Goal: Information Seeking & Learning: Learn about a topic

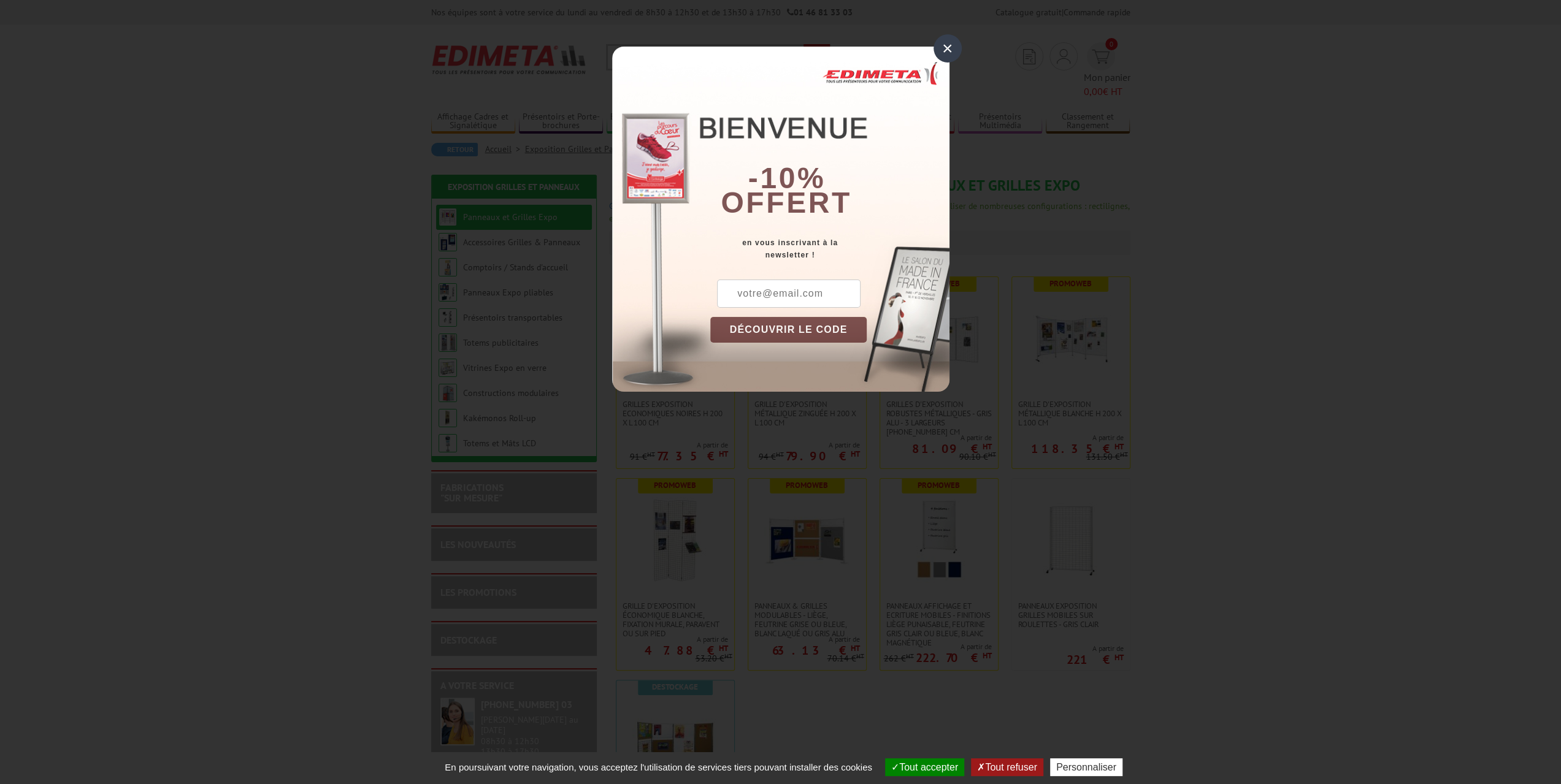
click at [947, 48] on div "×" at bounding box center [947, 48] width 28 height 28
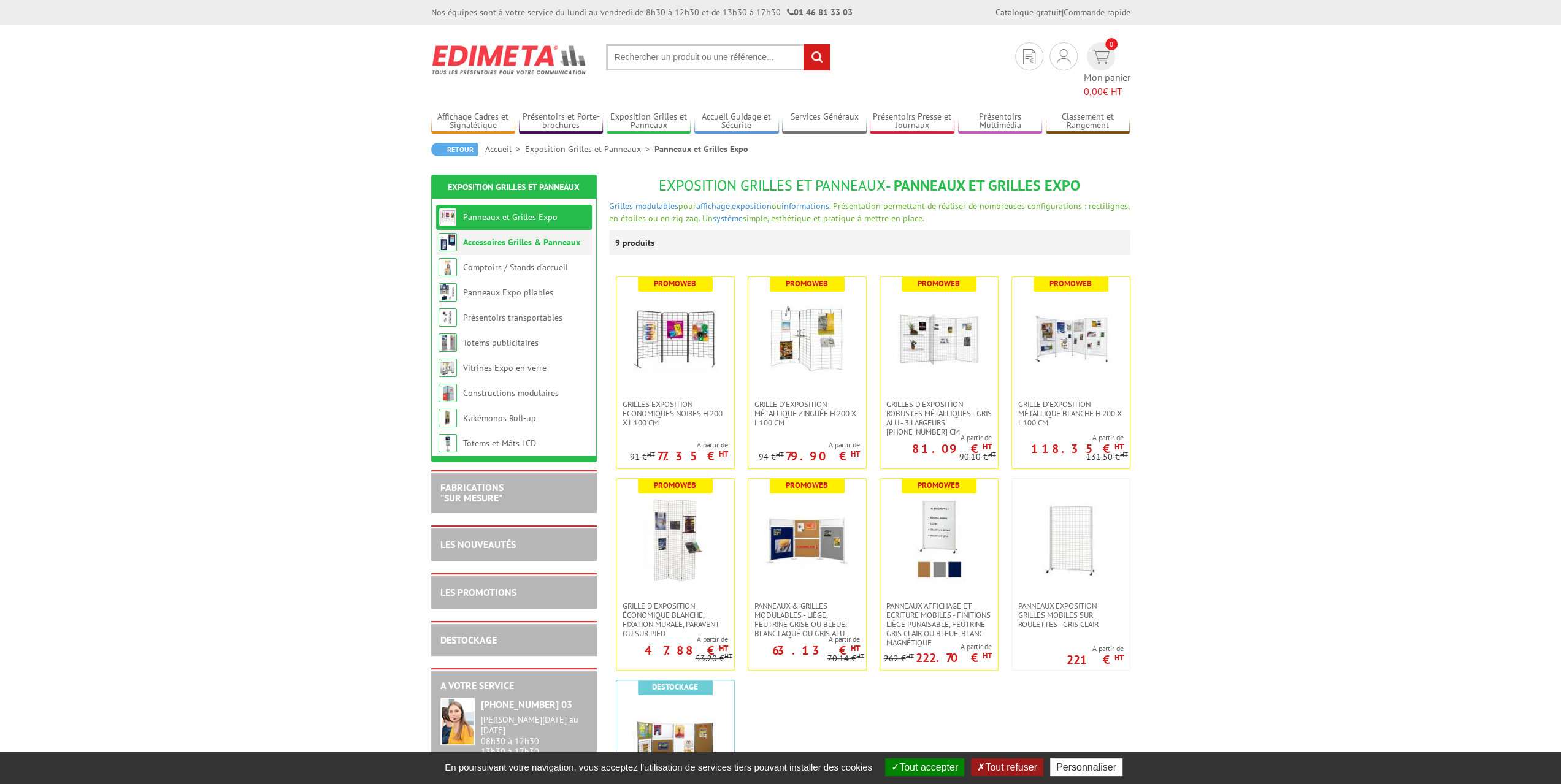
click at [537, 236] on link "Accessoires Grilles & Panneaux" at bounding box center [522, 242] width 117 height 11
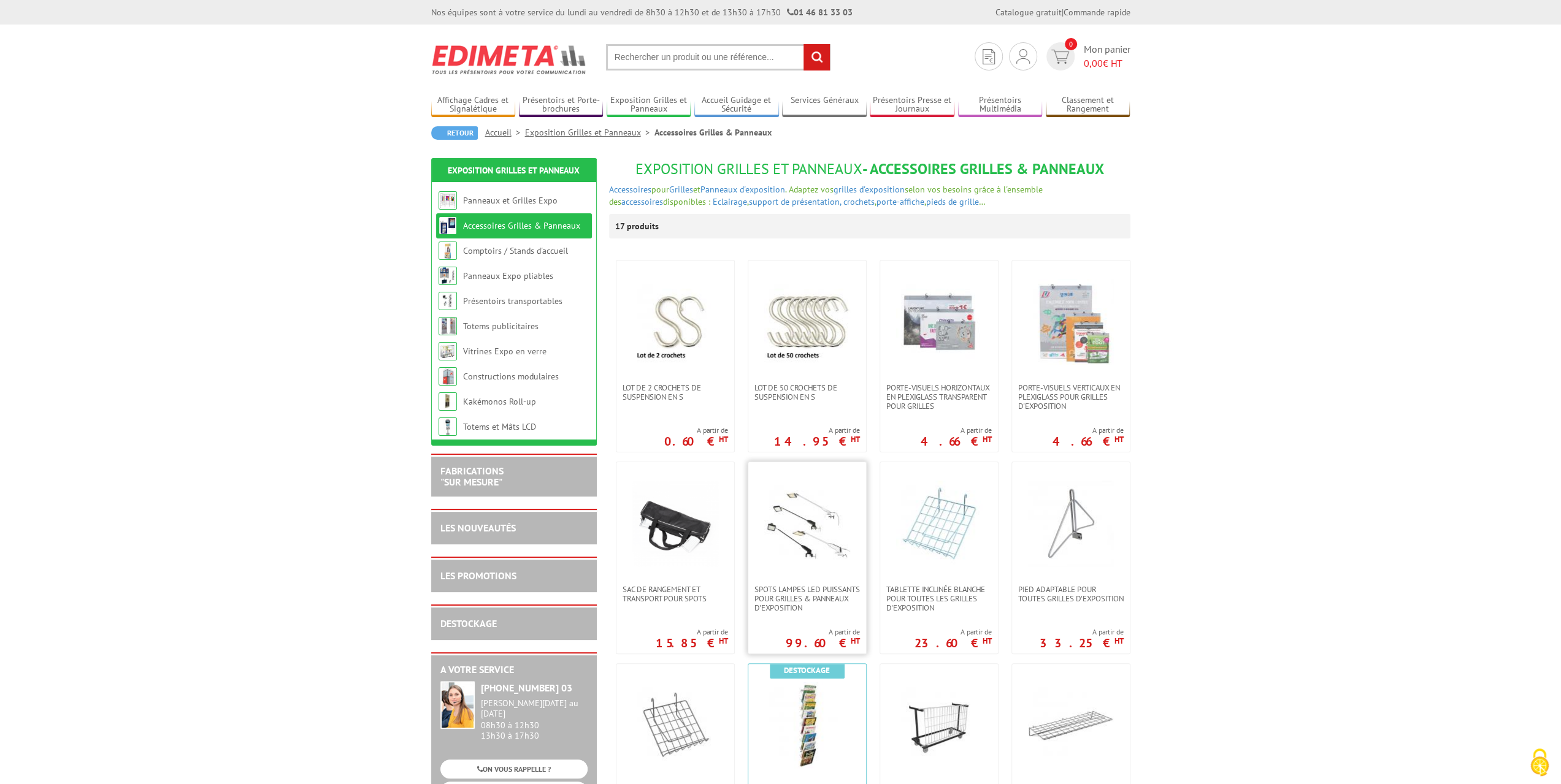
click at [795, 531] on img at bounding box center [807, 523] width 86 height 86
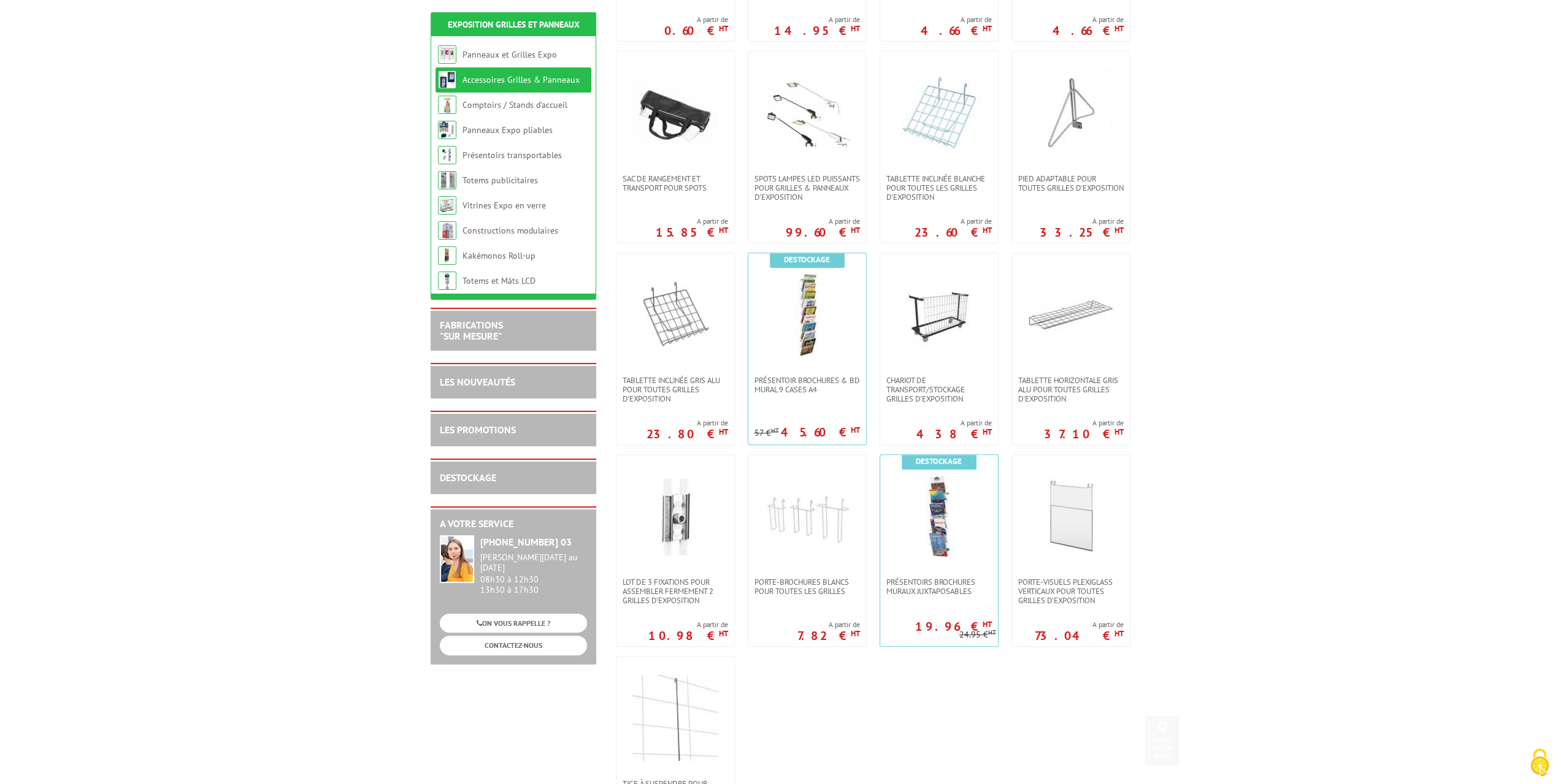
scroll to position [429, 0]
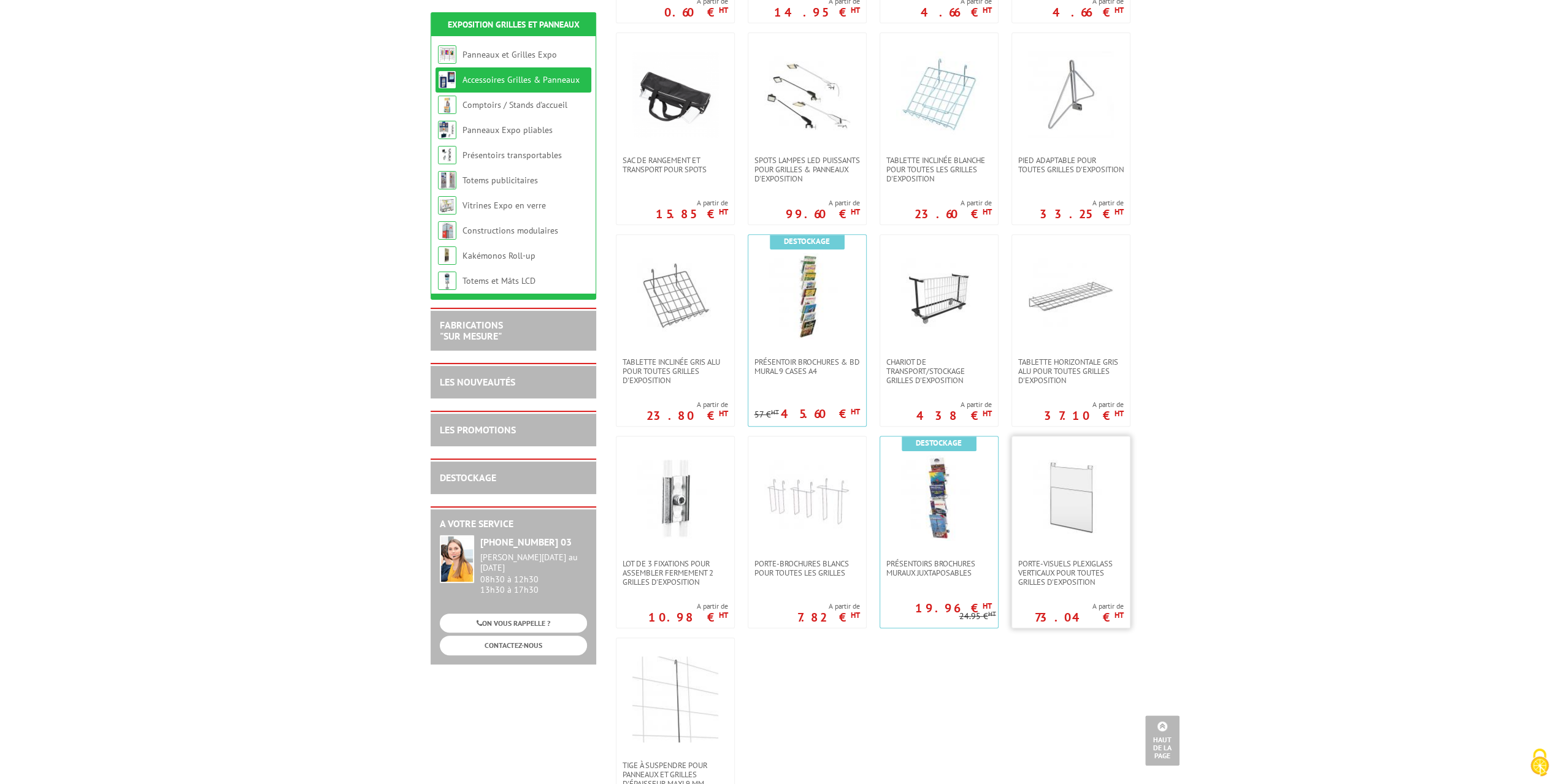
click at [1075, 522] on img at bounding box center [1070, 497] width 86 height 86
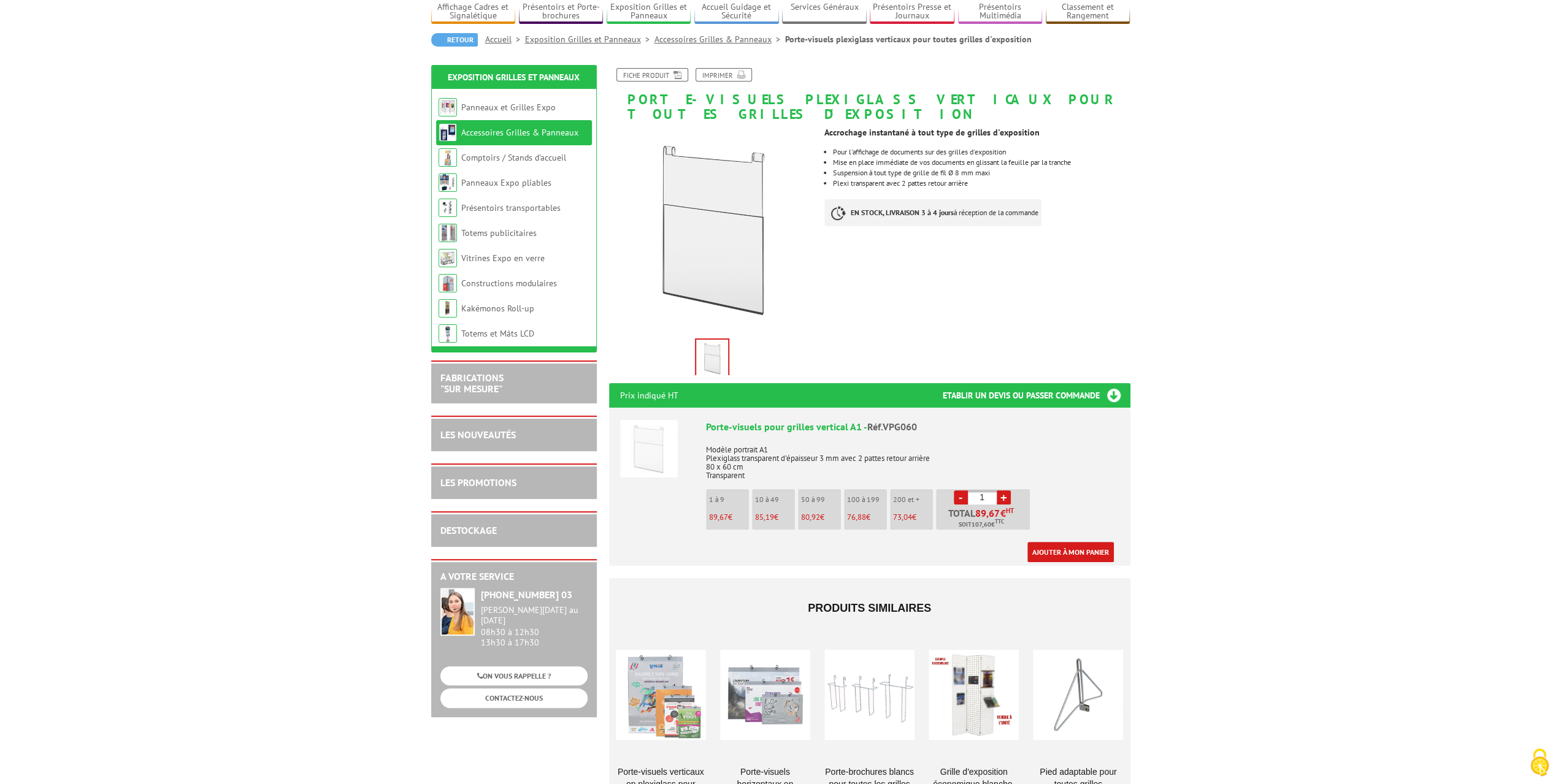
scroll to position [184, 0]
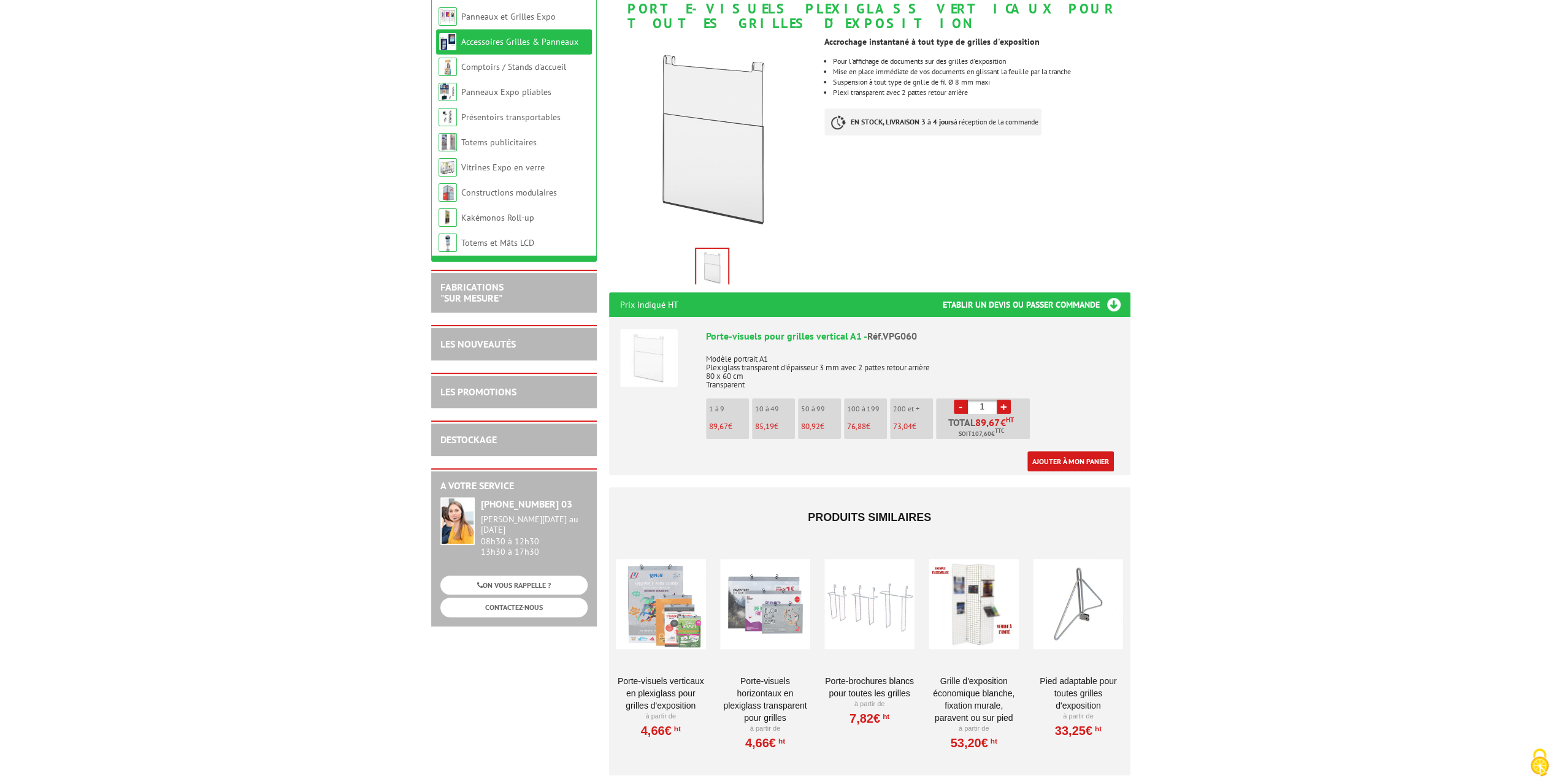
click at [682, 593] on div at bounding box center [660, 604] width 91 height 122
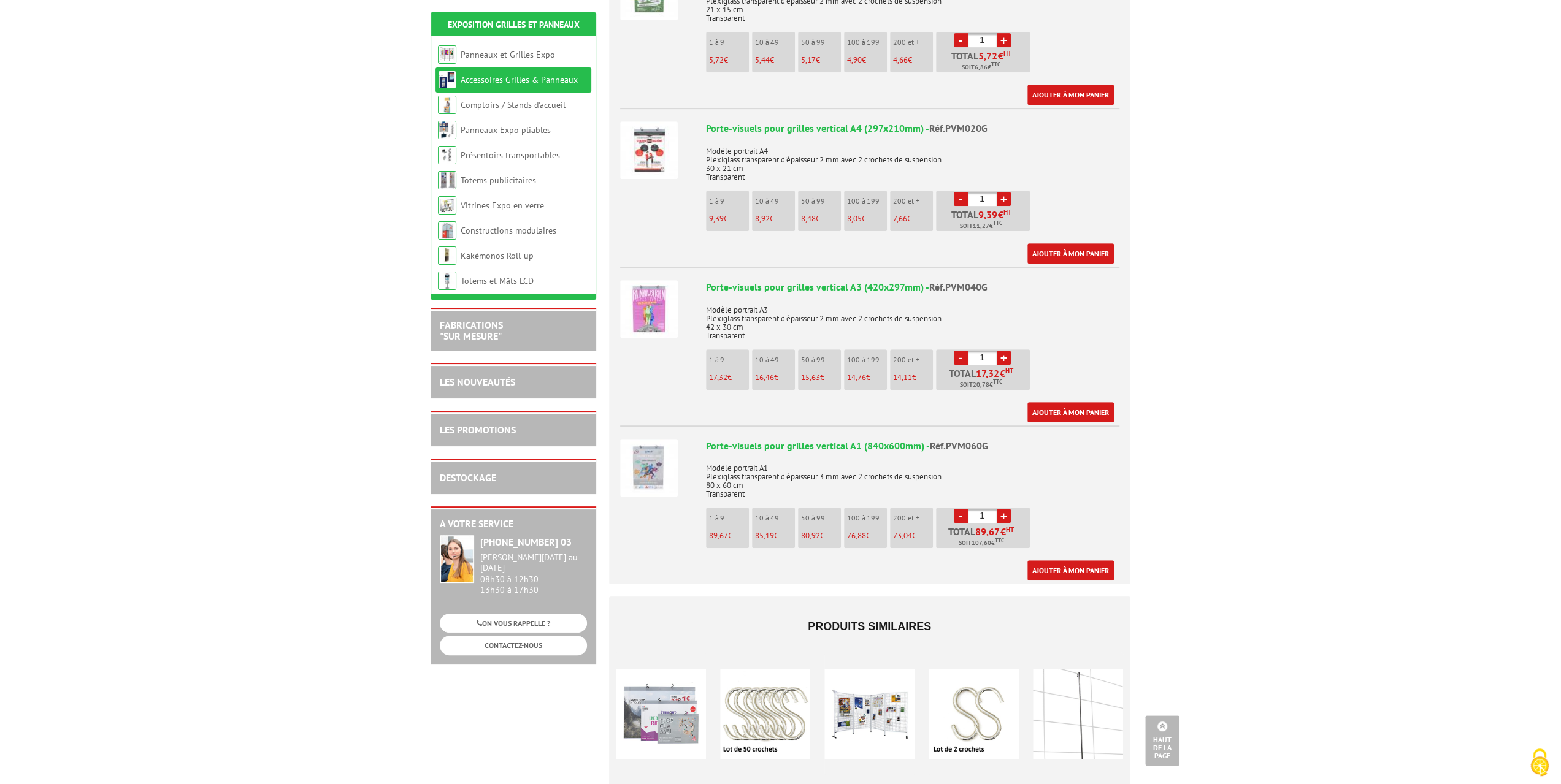
scroll to position [552, 0]
click at [639, 451] on img at bounding box center [649, 467] width 58 height 58
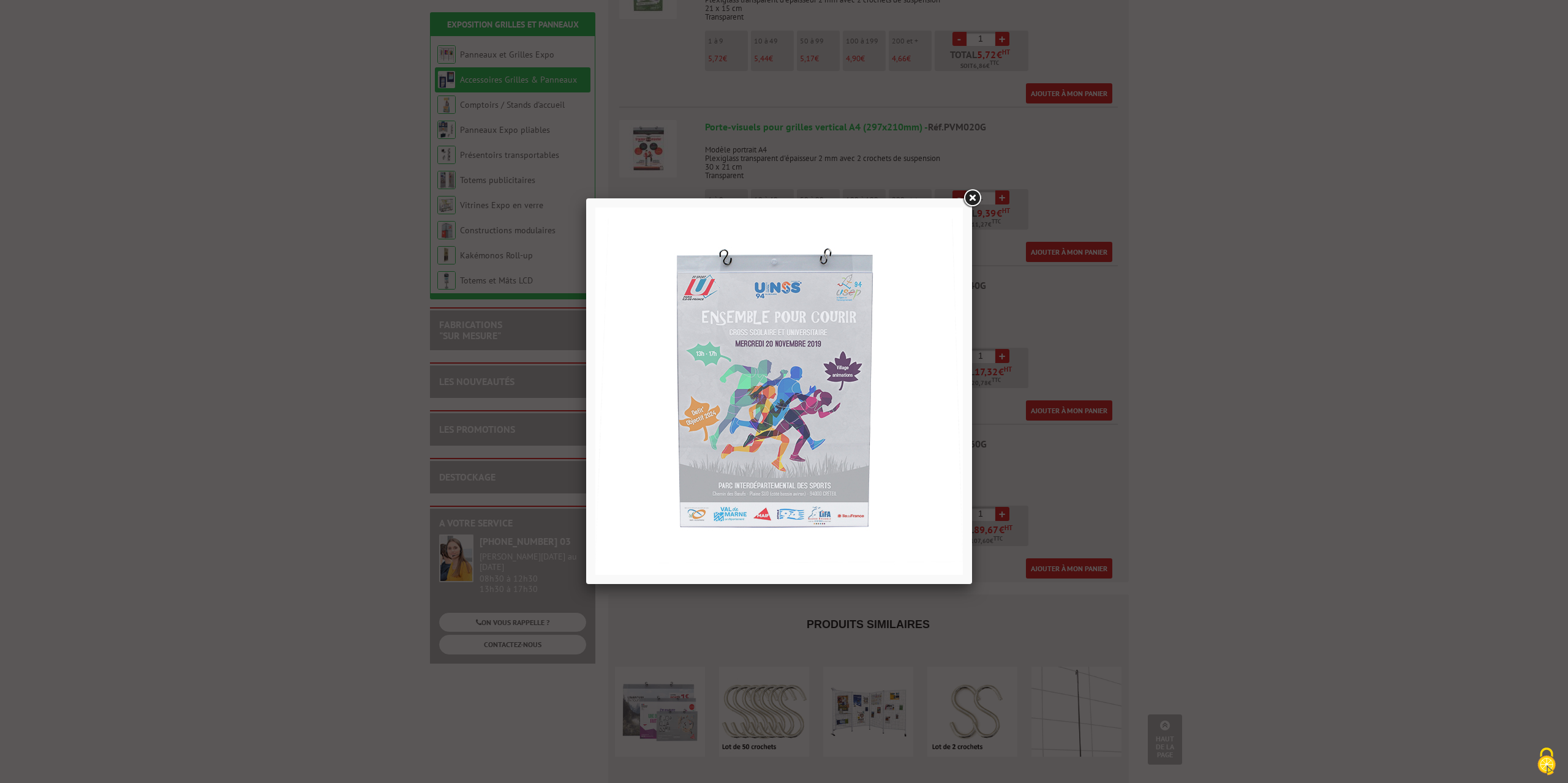
click at [971, 197] on link at bounding box center [972, 198] width 22 height 22
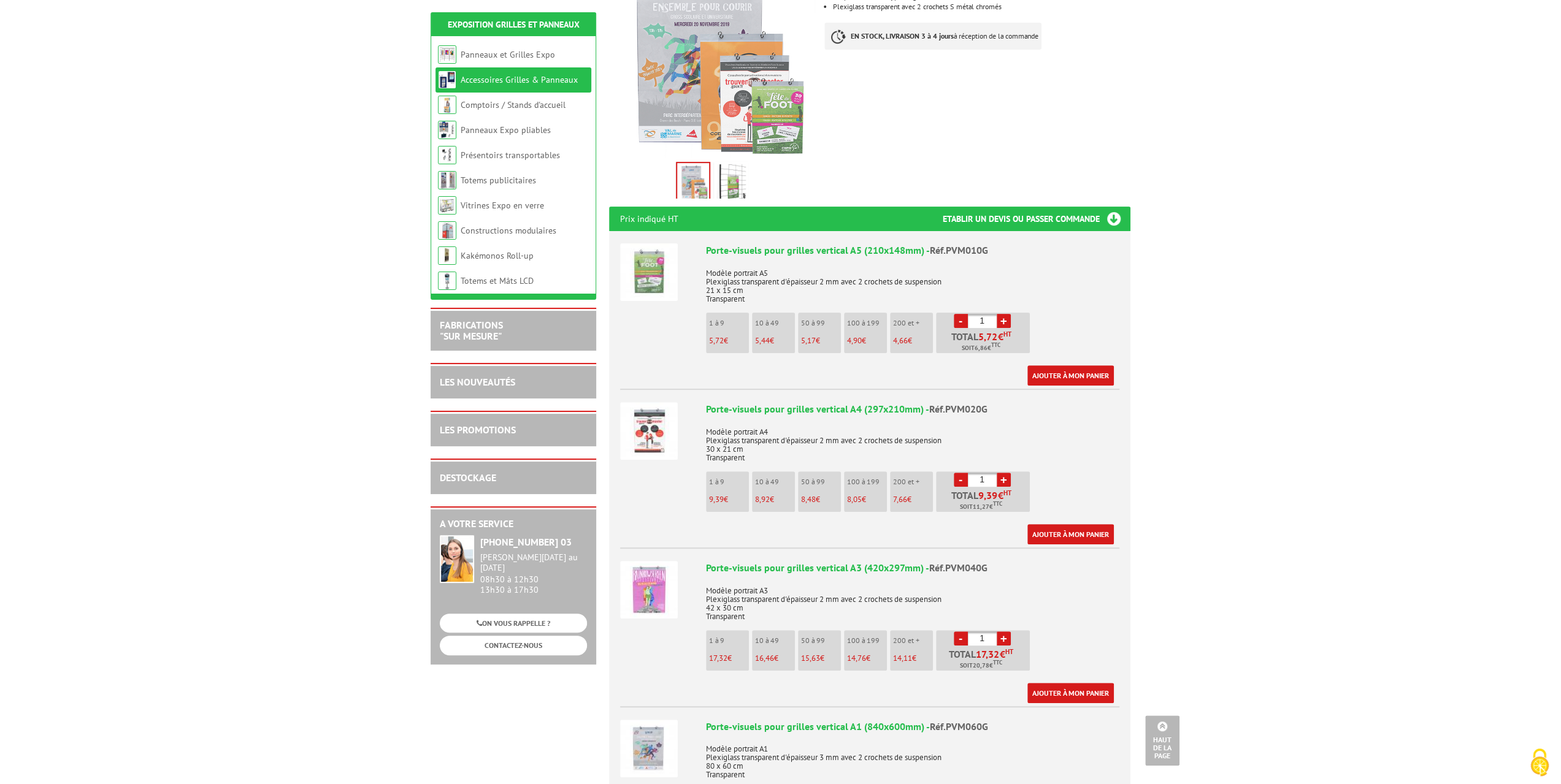
scroll to position [245, 0]
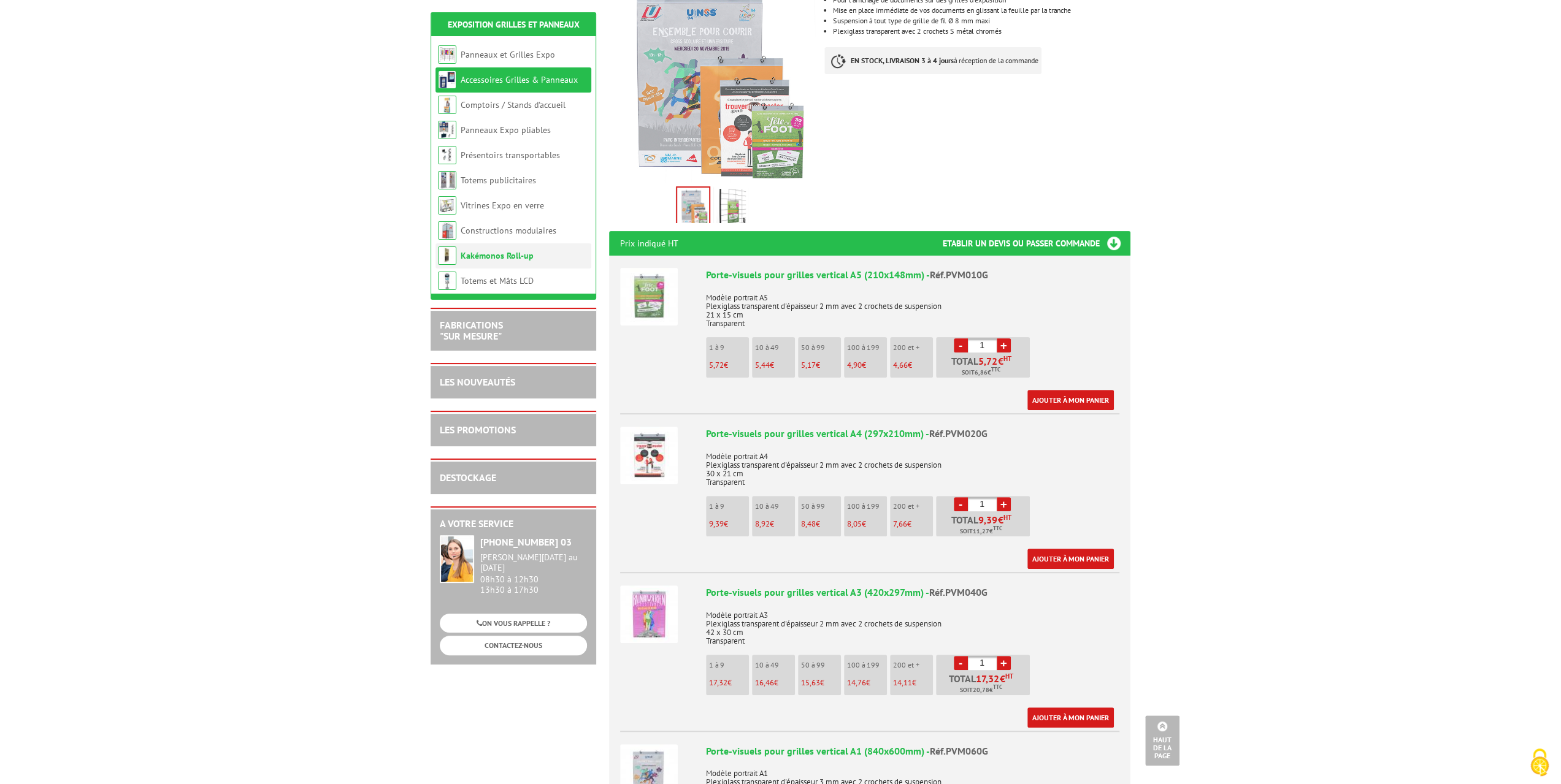
click at [510, 262] on li "Kakémonos Roll-up" at bounding box center [513, 256] width 156 height 25
click at [510, 256] on link "Kakémonos Roll-up" at bounding box center [497, 256] width 73 height 11
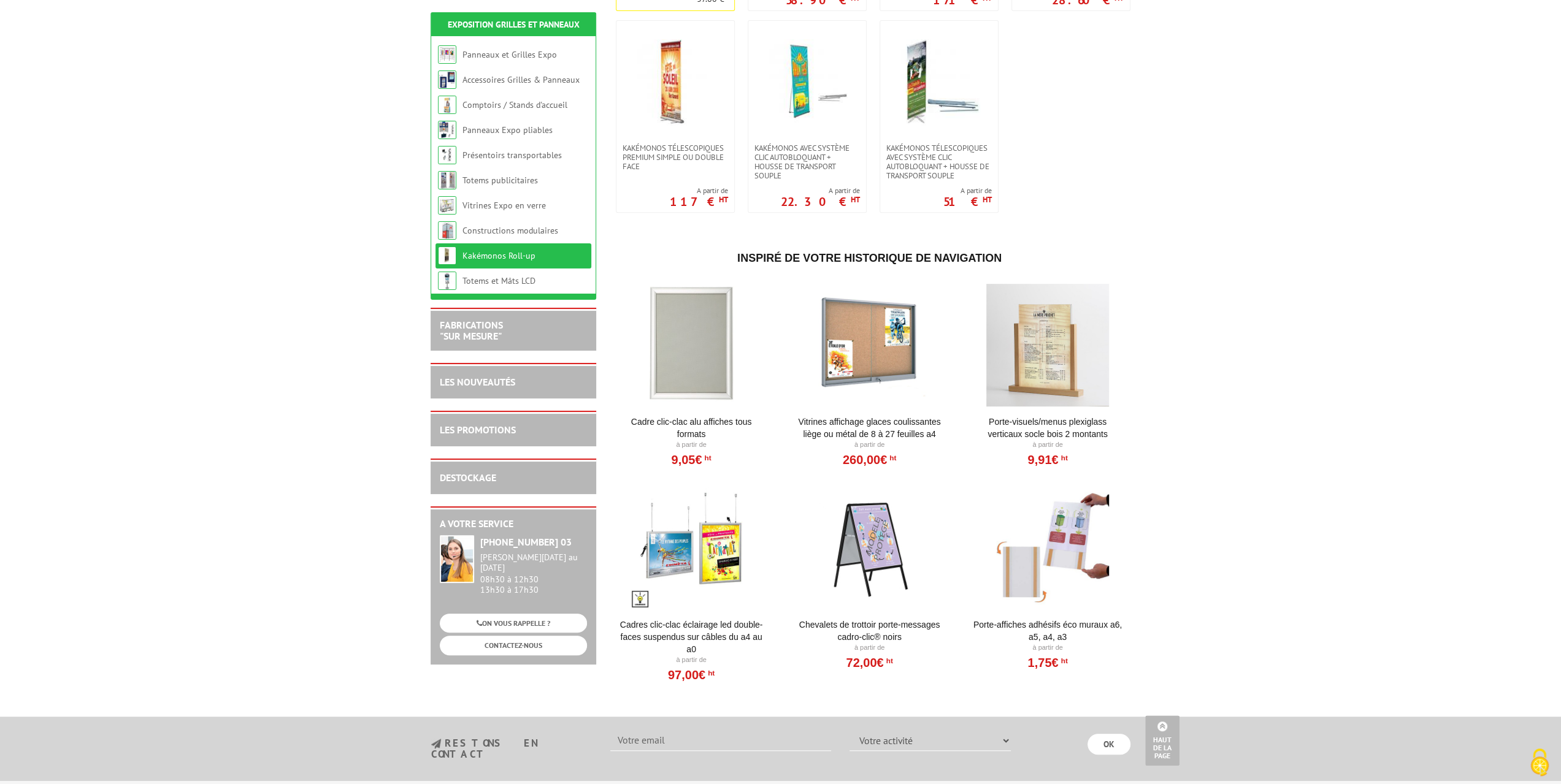
scroll to position [552, 0]
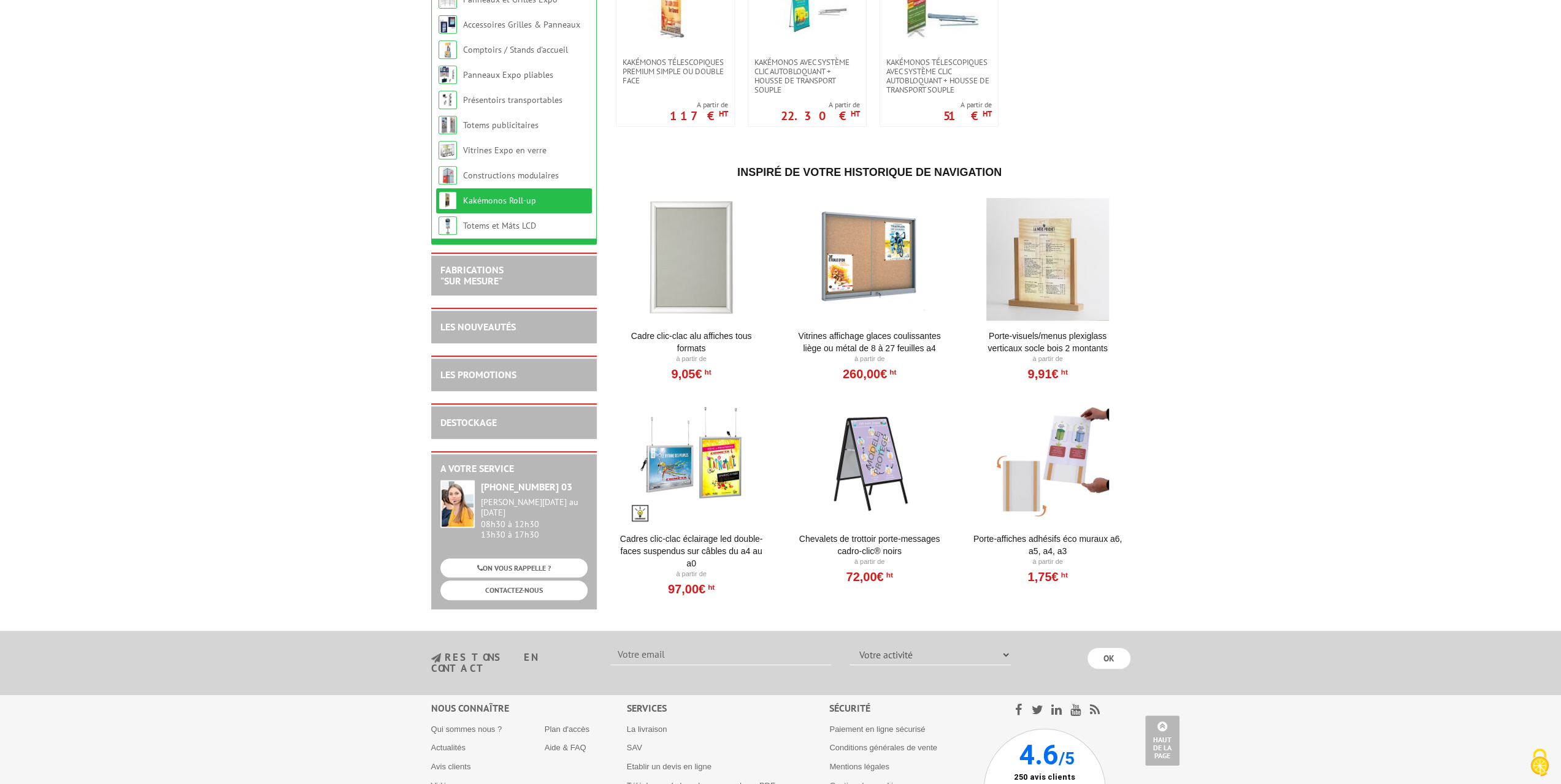
click at [999, 462] on div at bounding box center [1048, 462] width 151 height 122
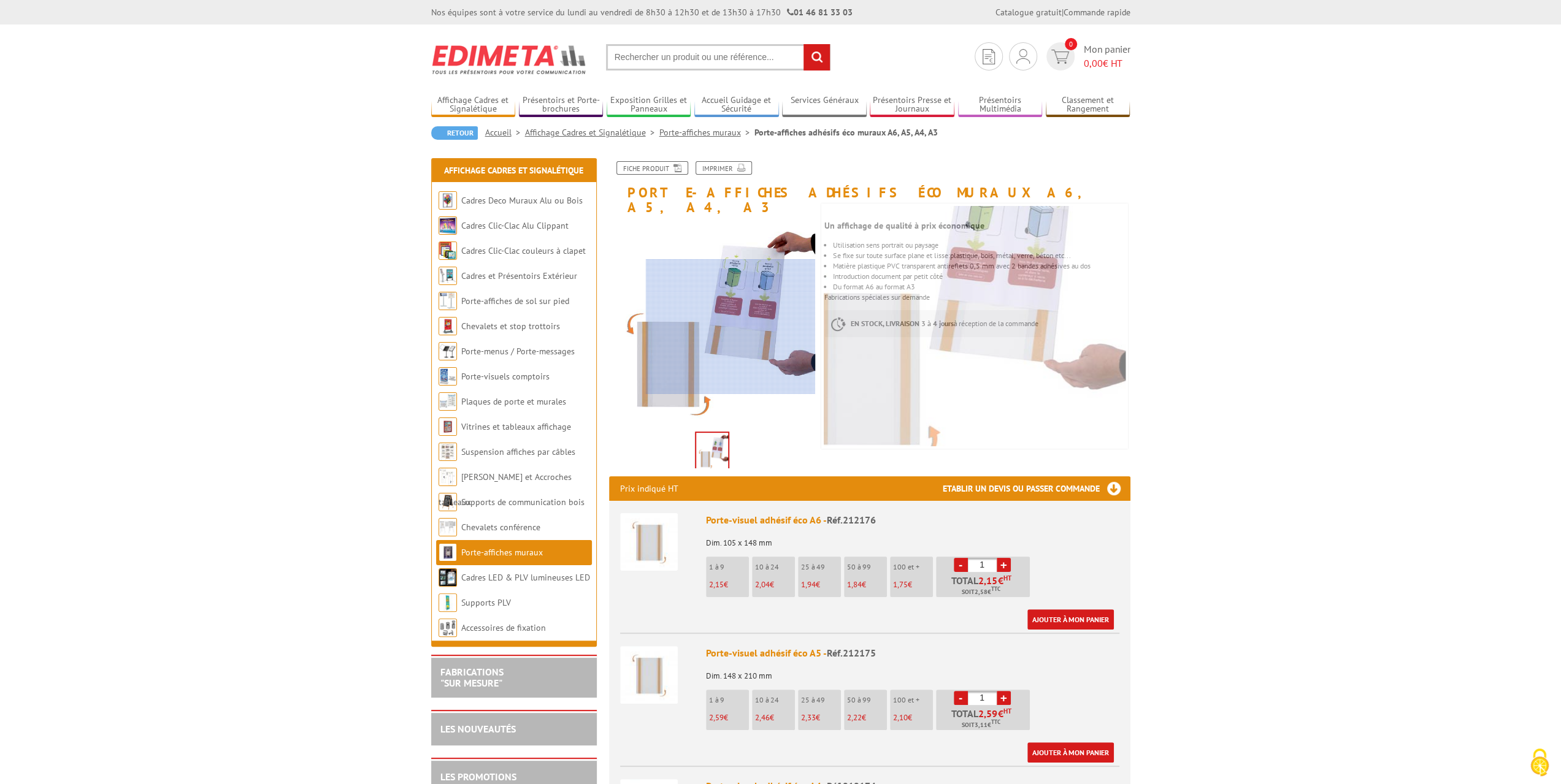
click at [805, 327] on div at bounding box center [730, 326] width 170 height 135
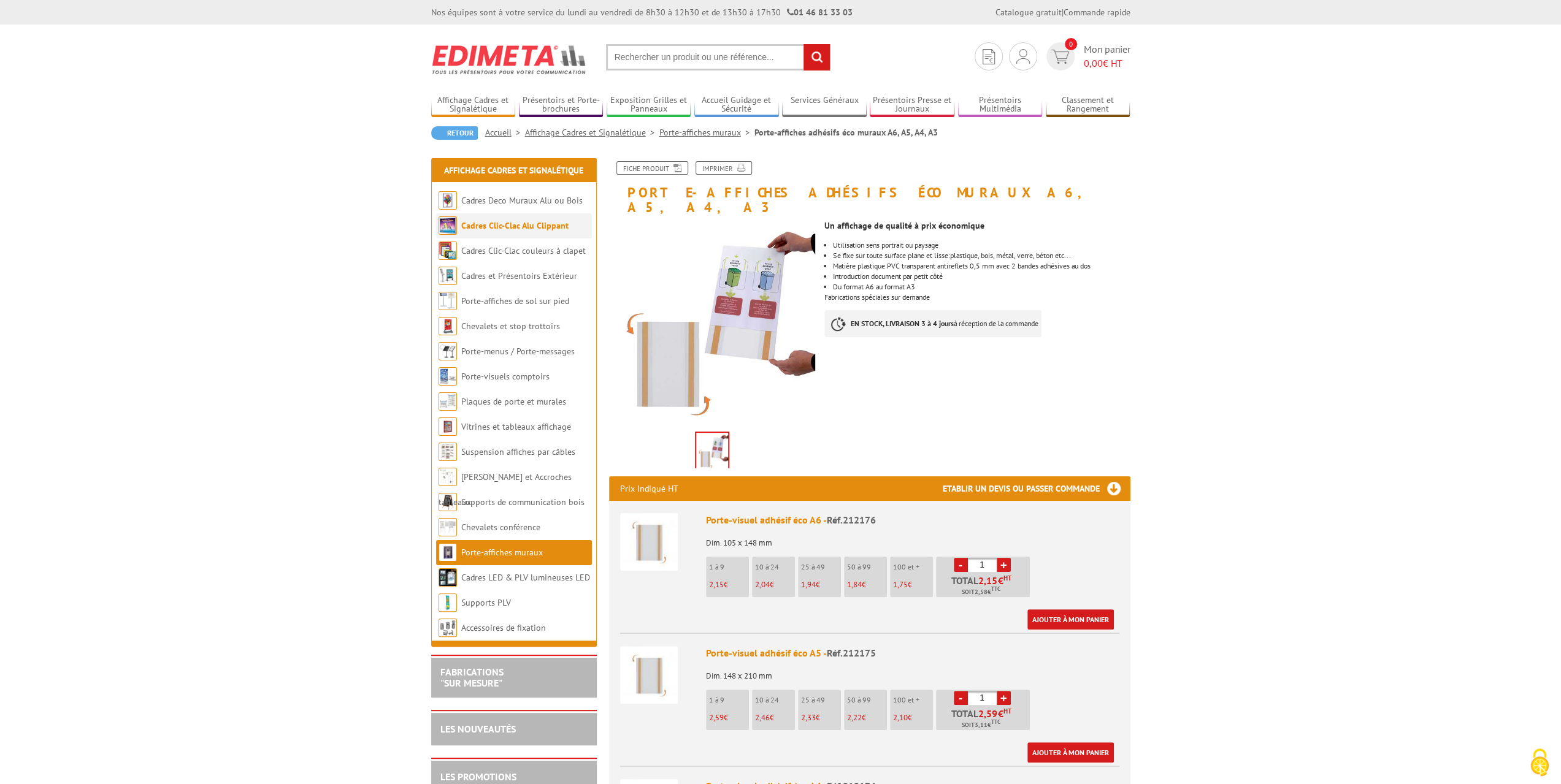
click at [529, 226] on link "Cadres Clic-Clac Alu Clippant" at bounding box center [514, 225] width 107 height 11
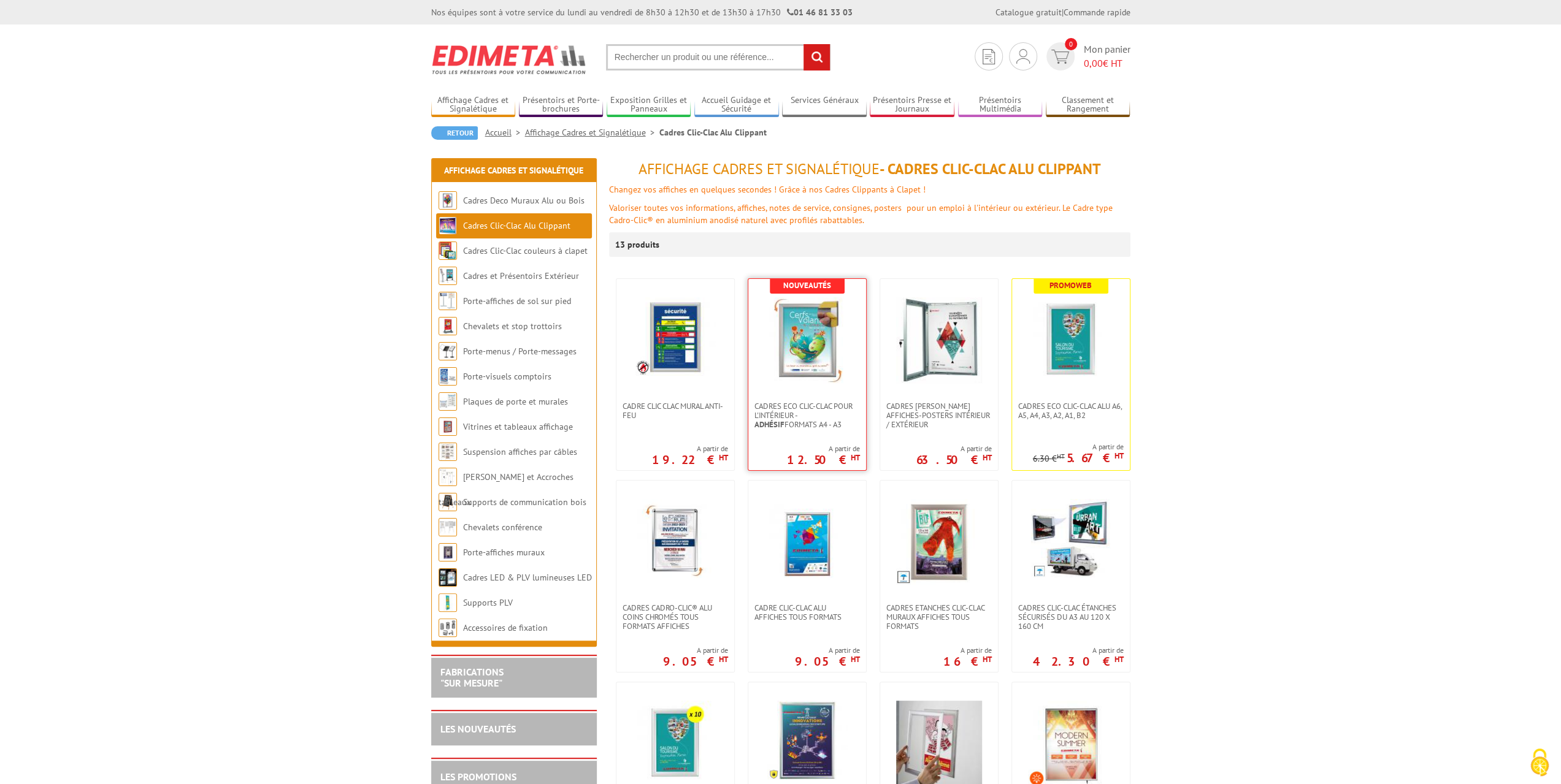
click at [812, 356] on img at bounding box center [807, 340] width 86 height 86
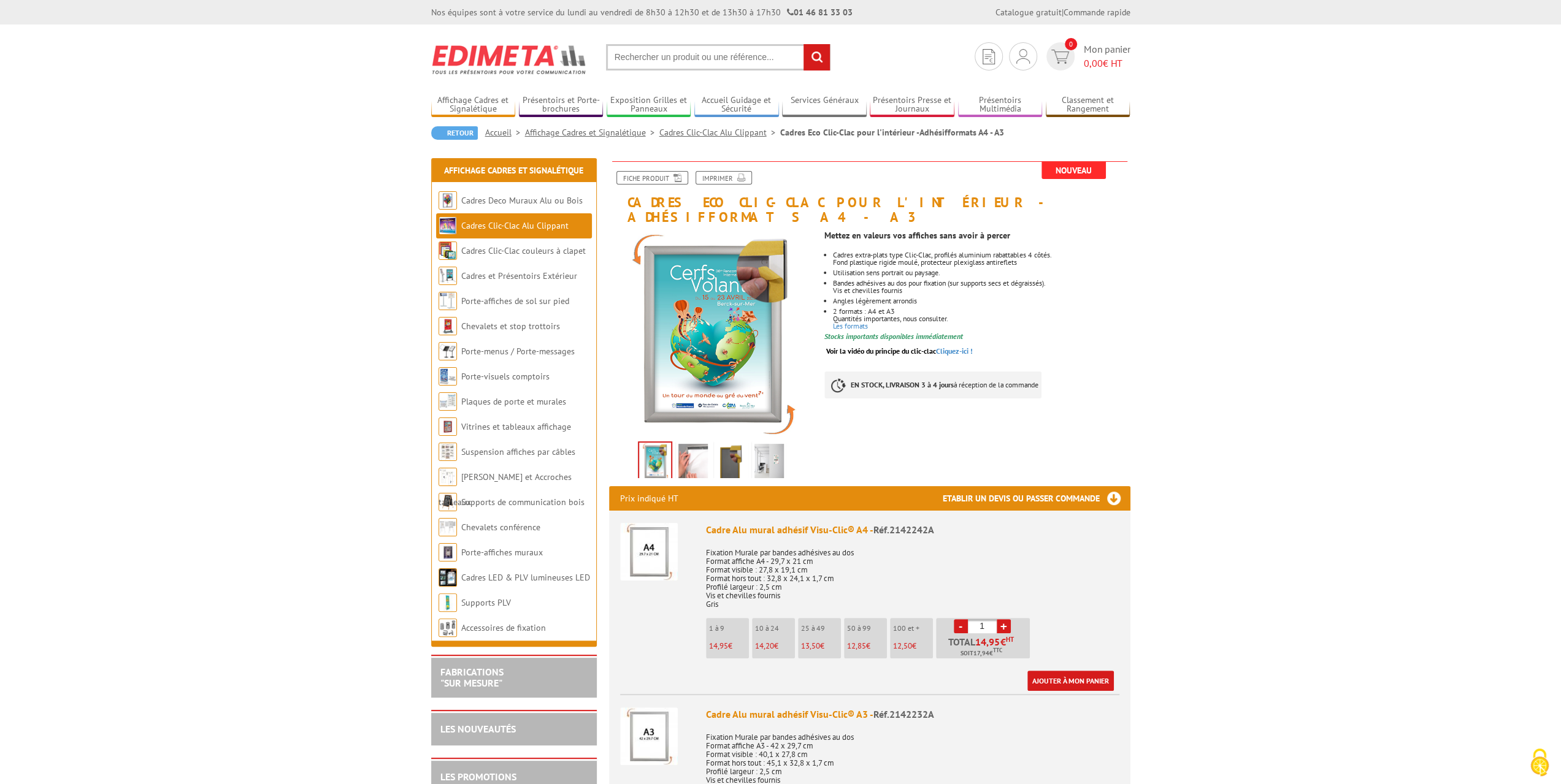
click at [705, 445] on img at bounding box center [693, 463] width 30 height 38
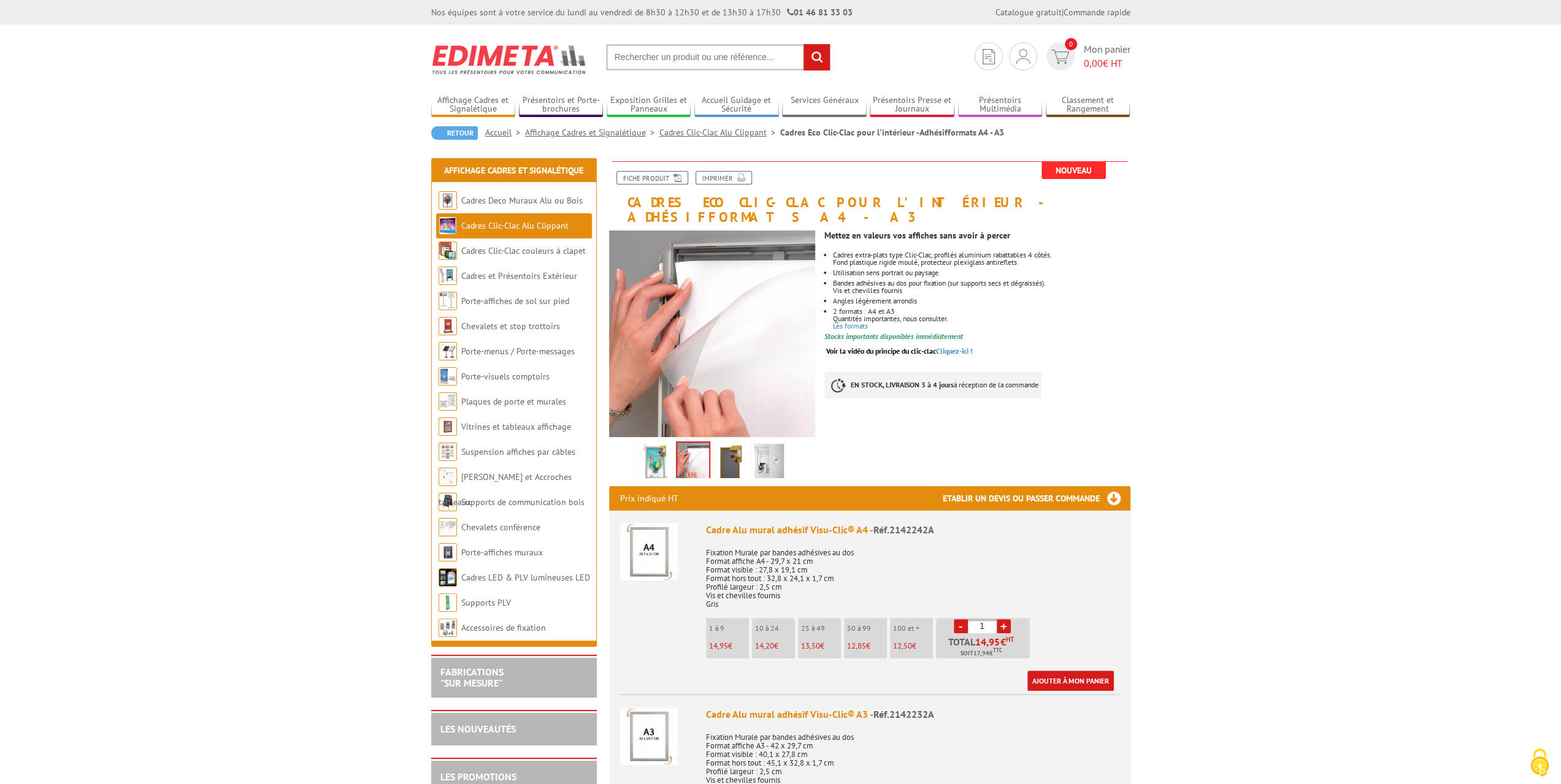
click at [731, 448] on img at bounding box center [731, 463] width 30 height 38
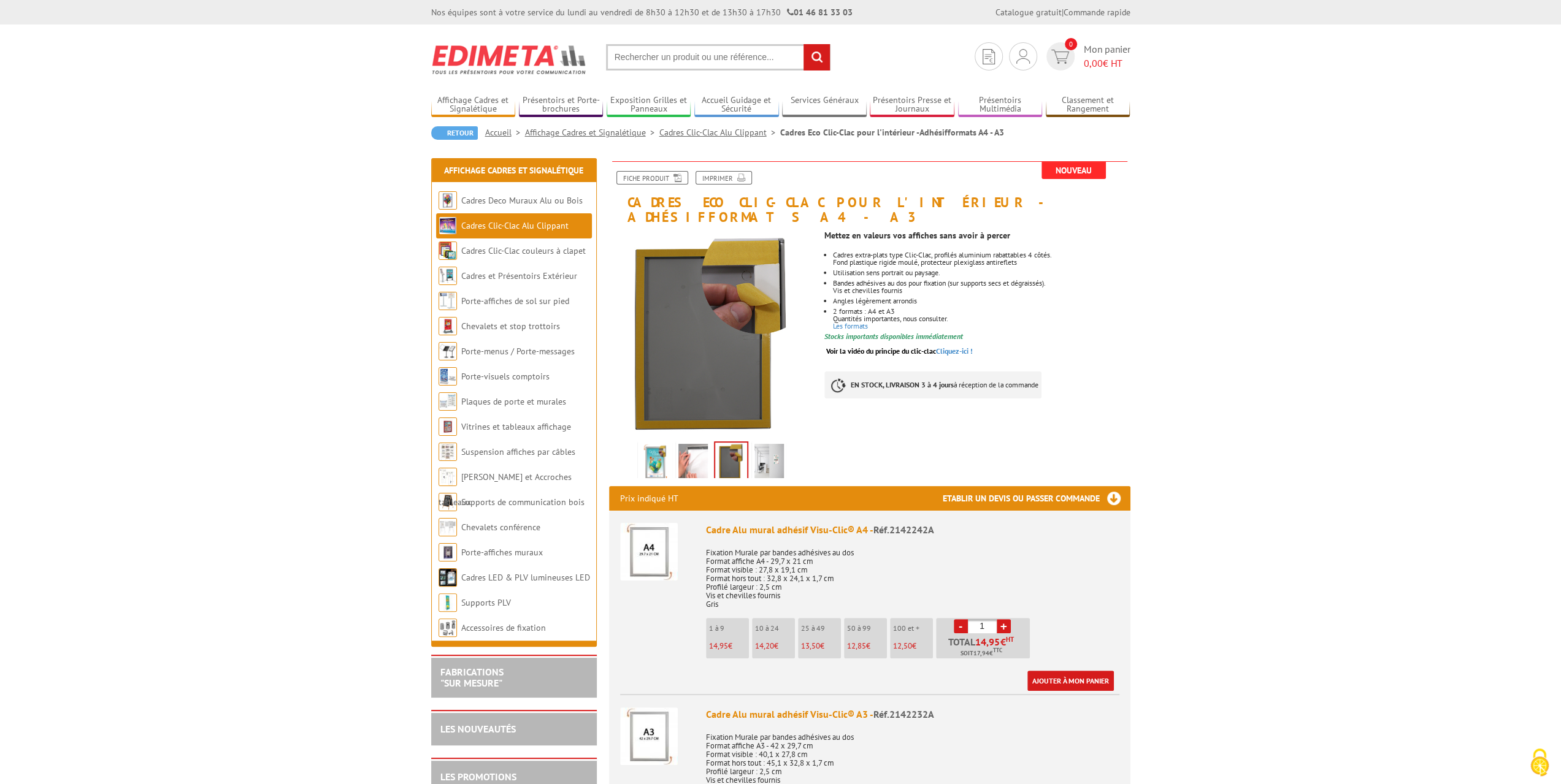
click at [752, 448] on link at bounding box center [768, 462] width 34 height 43
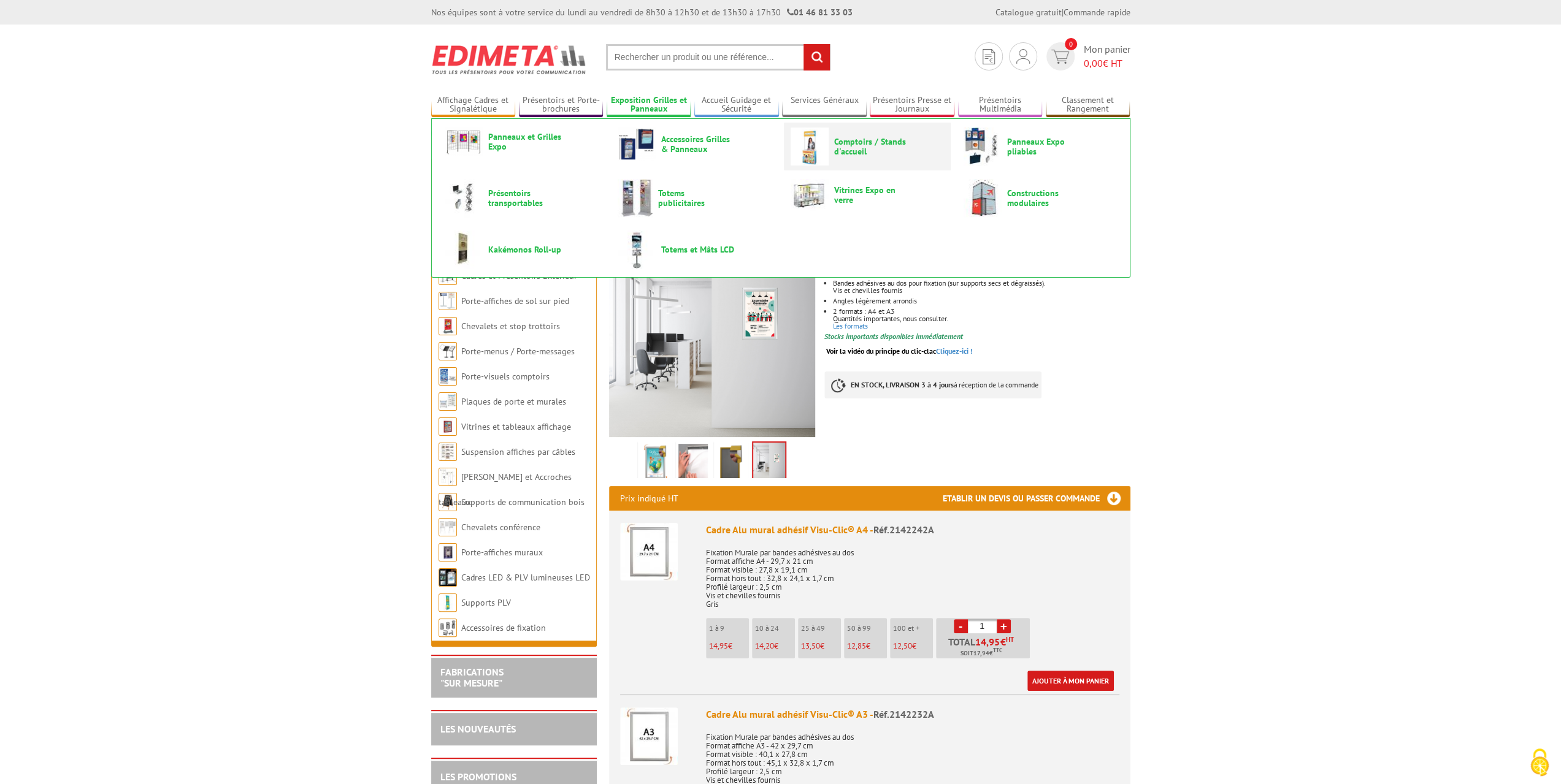
click at [857, 151] on span "Comptoirs / Stands d'accueil" at bounding box center [870, 147] width 74 height 20
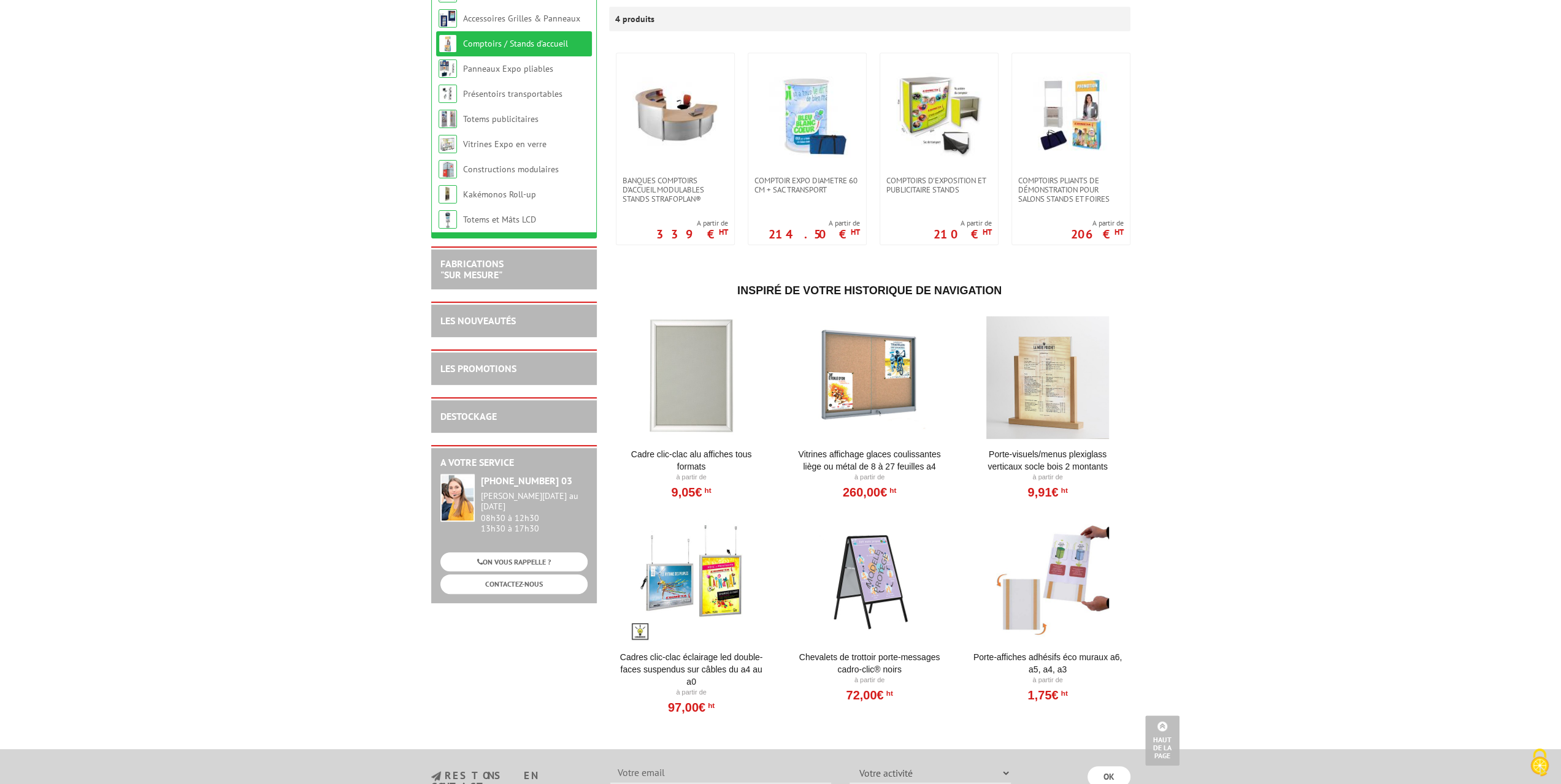
scroll to position [122, 0]
